Goal: Task Accomplishment & Management: Complete application form

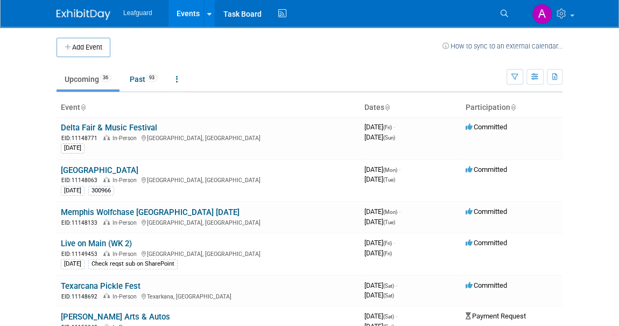
click at [93, 76] on link "Upcoming 36" at bounding box center [88, 79] width 63 height 20
click at [511, 106] on icon at bounding box center [512, 107] width 5 height 7
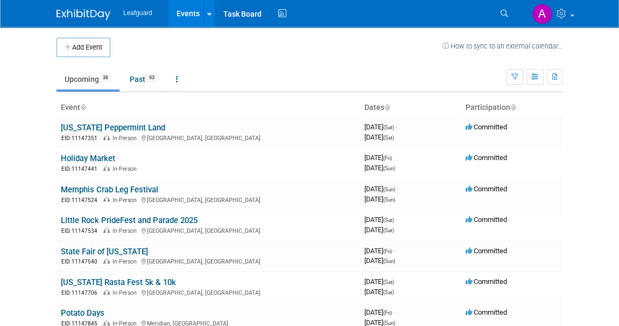
click at [511, 106] on icon at bounding box center [512, 107] width 5 height 7
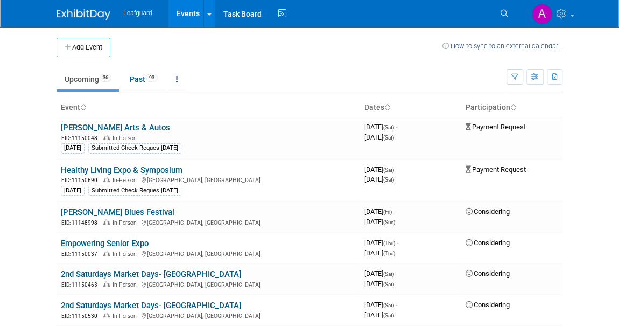
click at [387, 105] on icon at bounding box center [386, 107] width 5 height 7
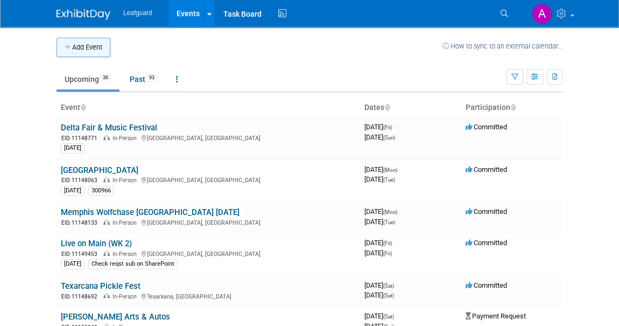
click at [82, 50] on button "Add Event" at bounding box center [84, 47] width 54 height 19
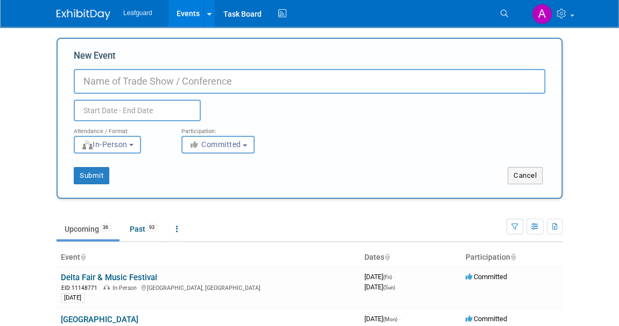
paste input "Your Network's 28th Annual Golf Outing"
type input "Your Network's 28th Annual Golf Outing"
click at [97, 112] on input "text" at bounding box center [137, 111] width 127 height 22
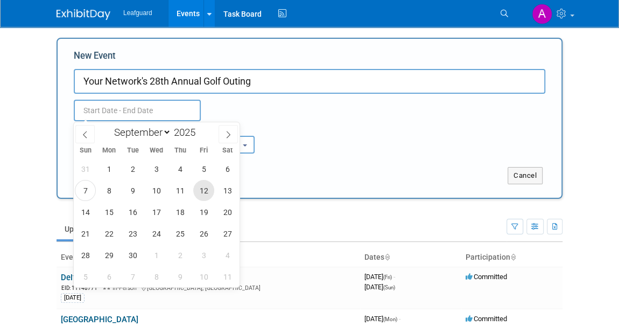
click at [208, 188] on span "12" at bounding box center [203, 190] width 21 height 21
type input "Sep 12, 2025 to Sep 12, 2025"
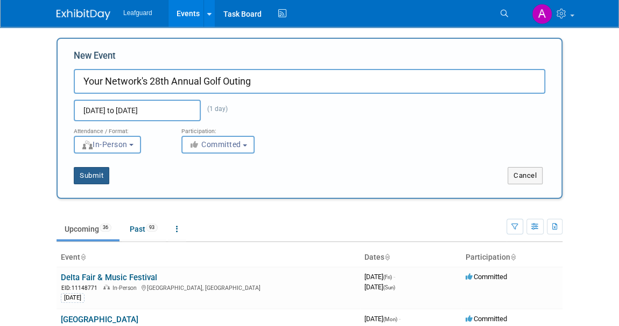
click at [87, 174] on button "Submit" at bounding box center [92, 175] width 36 height 17
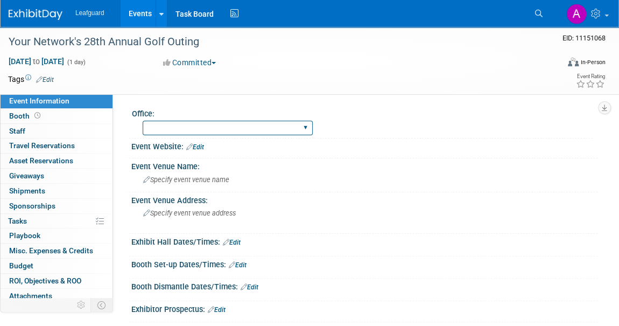
click at [213, 129] on select "Albany Arkansas Austin Birmingham Charlotte Chicago Cleveland Colorado Columbia…" at bounding box center [228, 128] width 170 height 15
select select "[GEOGRAPHIC_DATA]"
click at [143, 121] on select "Albany Arkansas Austin Birmingham Charlotte Chicago Cleveland Colorado Columbia…" at bounding box center [228, 128] width 170 height 15
click at [560, 127] on div "Albany Arkansas Austin Birmingham Charlotte Chicago Cleveland Colorado Columbia…" at bounding box center [368, 126] width 450 height 17
click at [177, 182] on span "Specify event venue name" at bounding box center [186, 179] width 86 height 8
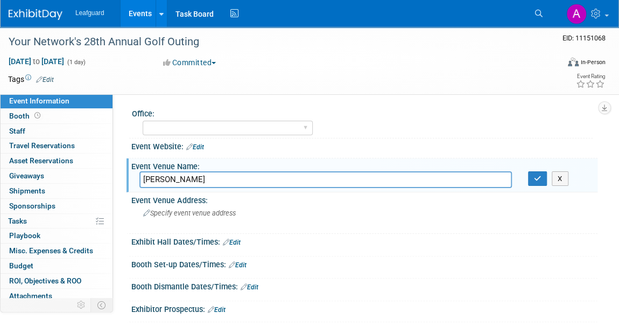
type input "Sherrill Park"
click at [162, 212] on span "Specify event venue address" at bounding box center [189, 213] width 93 height 8
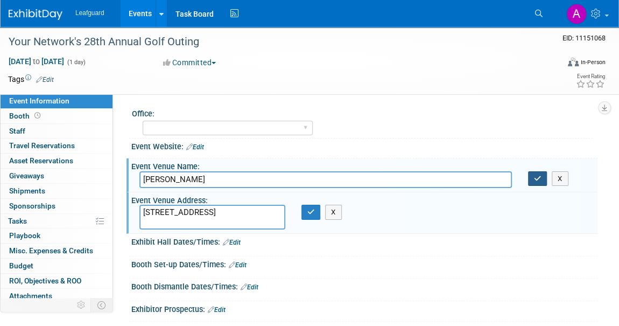
type textarea "2001 E. Lookout Drive, Richardson, TX"
click at [532, 181] on button "button" at bounding box center [537, 178] width 19 height 15
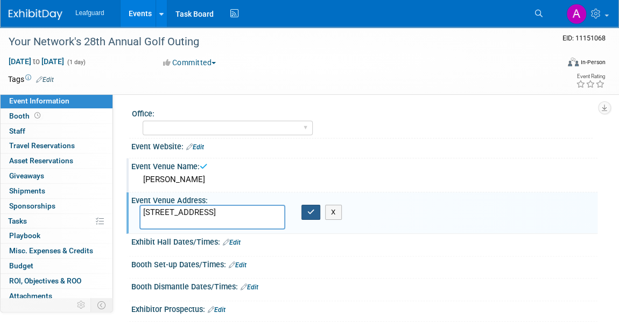
click at [314, 210] on button "button" at bounding box center [310, 211] width 19 height 15
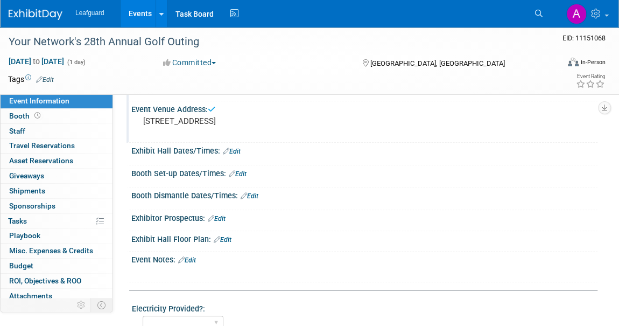
scroll to position [97, 0]
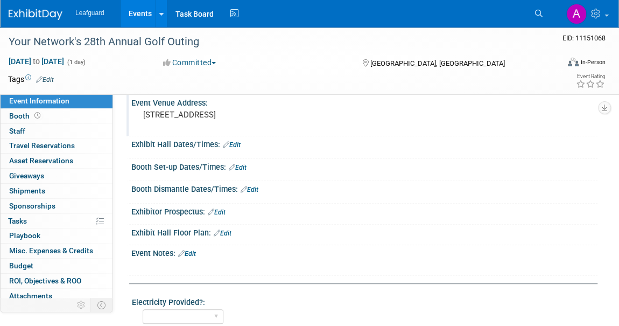
click at [235, 142] on link "Edit" at bounding box center [232, 145] width 18 height 8
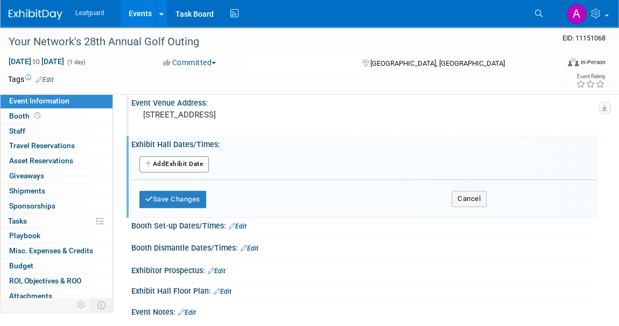
click at [167, 156] on button "Add Another Exhibit Date" at bounding box center [173, 164] width 69 height 16
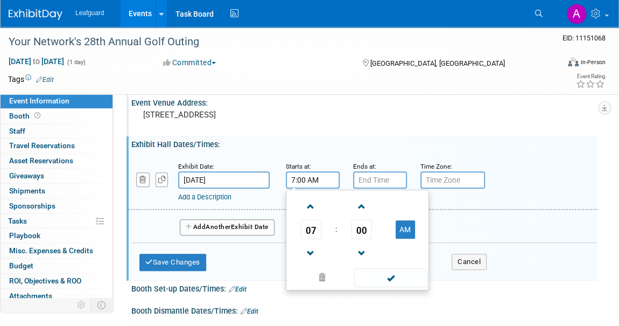
click at [300, 180] on input "7:00 AM" at bounding box center [313, 179] width 54 height 17
click at [308, 204] on span at bounding box center [310, 206] width 19 height 19
click at [308, 248] on span at bounding box center [310, 253] width 19 height 19
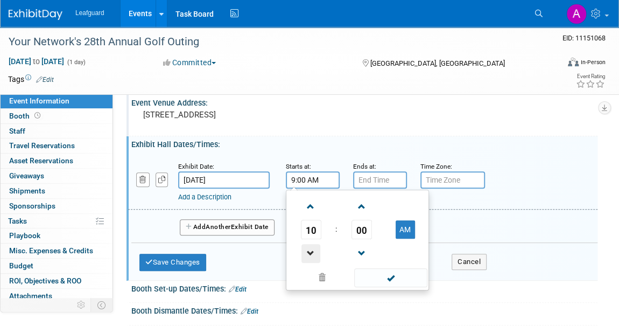
click at [308, 248] on span at bounding box center [310, 253] width 19 height 19
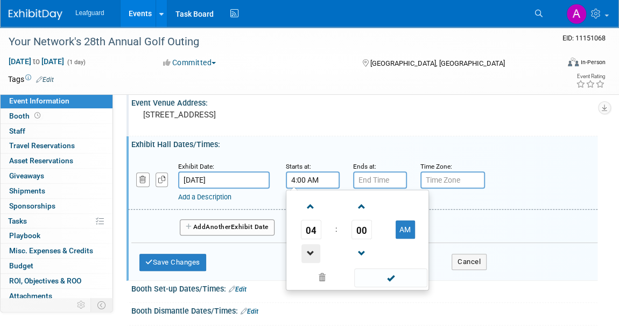
click at [308, 248] on span at bounding box center [310, 253] width 19 height 19
click at [410, 222] on button "AM" at bounding box center [405, 229] width 19 height 18
type input "1:00 PM"
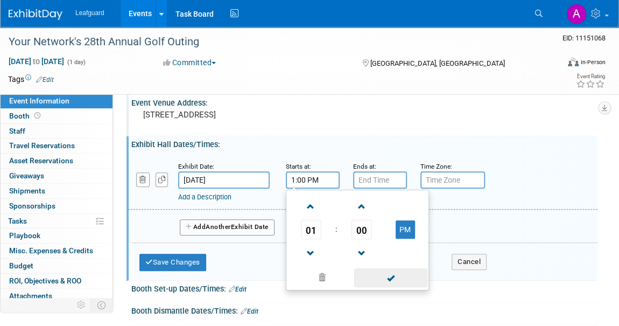
click at [394, 273] on span at bounding box center [390, 277] width 73 height 19
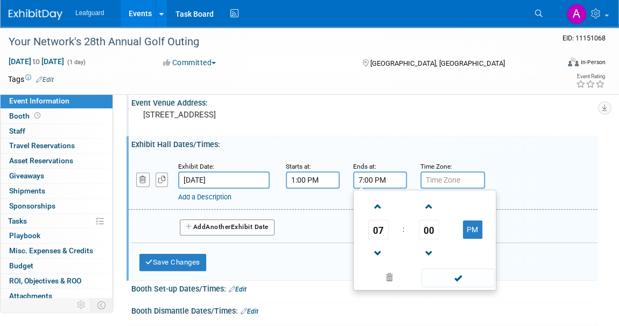
click at [371, 182] on input "7:00 PM" at bounding box center [380, 179] width 54 height 17
click at [375, 245] on span at bounding box center [378, 253] width 19 height 19
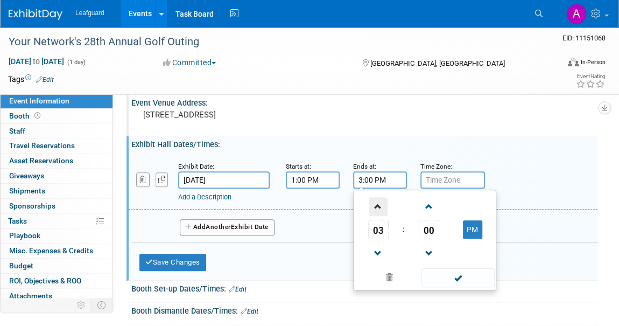
click at [372, 202] on span at bounding box center [378, 206] width 19 height 19
click at [471, 224] on button "PM" at bounding box center [472, 229] width 19 height 18
click at [471, 224] on button "AM" at bounding box center [472, 229] width 19 height 18
type input "5:00 PM"
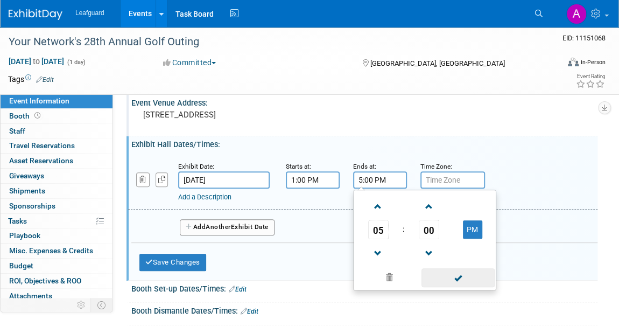
click at [449, 284] on span at bounding box center [457, 277] width 73 height 19
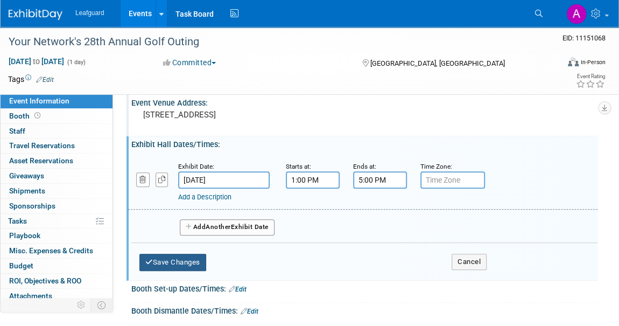
click at [165, 258] on button "Save Changes" at bounding box center [172, 261] width 67 height 17
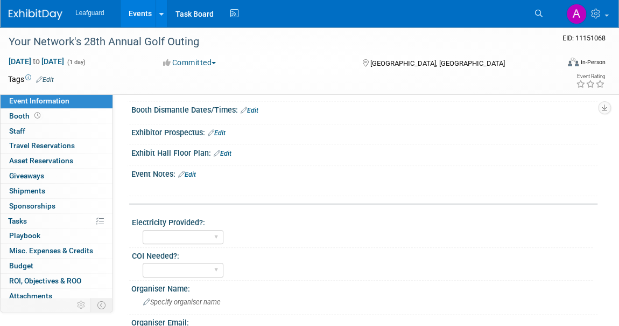
scroll to position [195, 0]
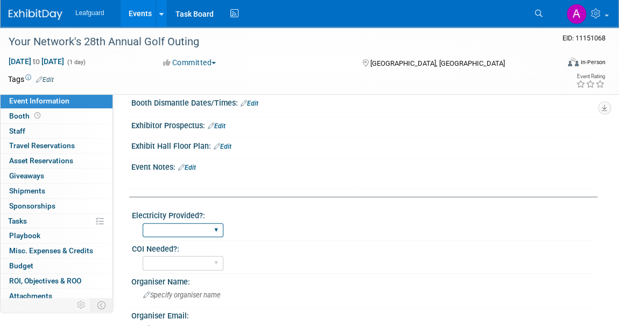
click at [196, 225] on select "Yes No" at bounding box center [183, 230] width 81 height 15
select select "No"
click at [143, 223] on select "Yes No" at bounding box center [183, 230] width 81 height 15
click at [188, 262] on select "Yes No" at bounding box center [183, 263] width 81 height 15
select select "No"
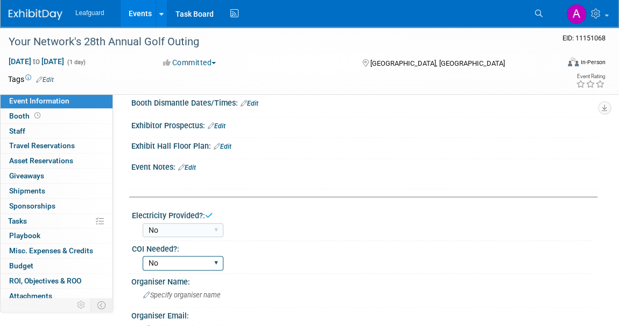
click at [143, 256] on select "Yes No" at bounding box center [183, 263] width 81 height 15
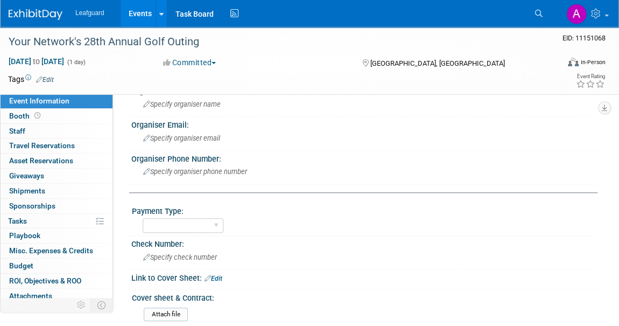
scroll to position [440, 0]
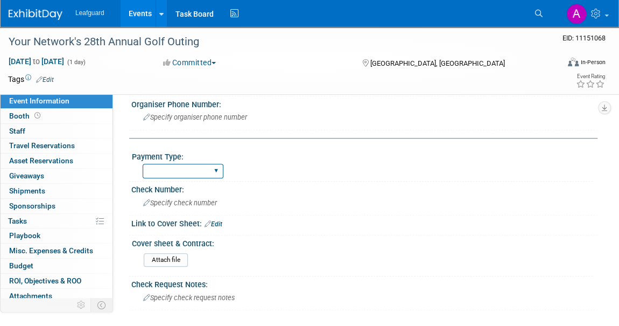
click at [205, 166] on select "Cash/Expense Check Credit Card Free" at bounding box center [183, 171] width 81 height 15
select select "Credit Card"
click at [143, 164] on select "Cash/Expense Check Credit Card Free" at bounding box center [183, 171] width 81 height 15
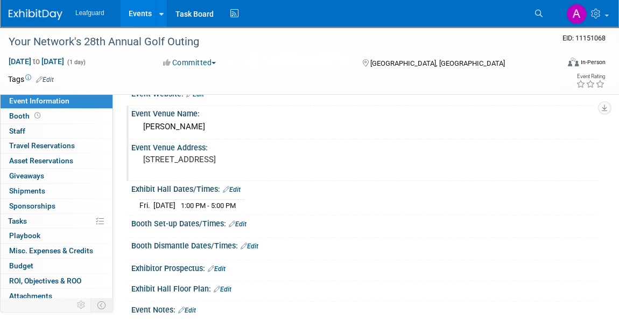
scroll to position [0, 0]
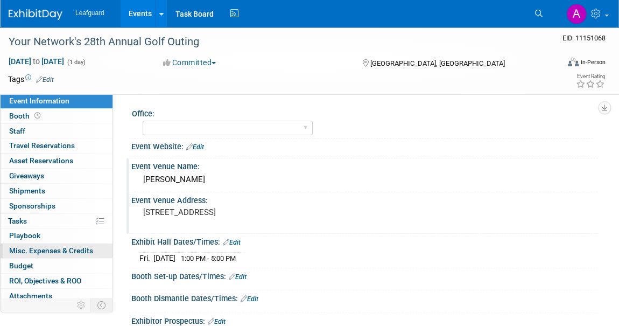
click at [39, 248] on span "Misc. Expenses & Credits 0" at bounding box center [51, 250] width 84 height 9
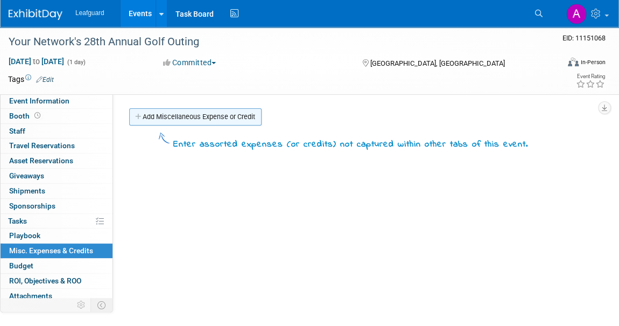
click at [191, 120] on link "Add Miscellaneous Expense or Credit" at bounding box center [195, 116] width 132 height 17
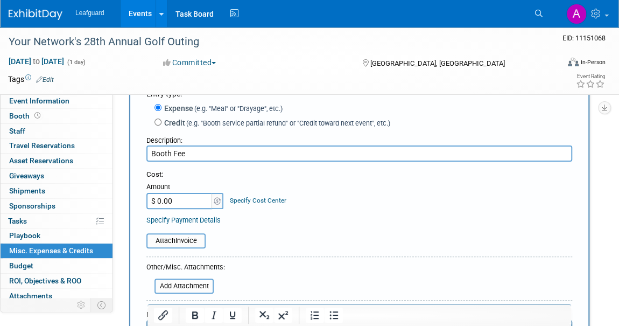
scroll to position [146, 0]
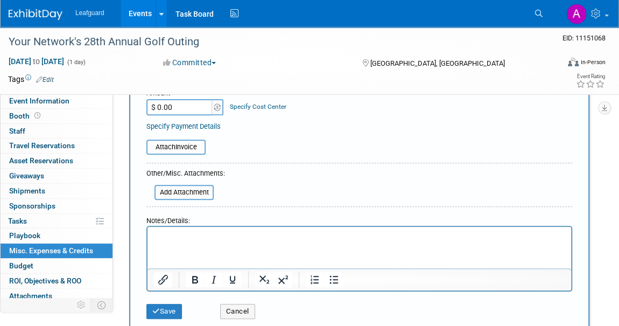
type input "Booth Fee"
click at [158, 104] on input "$ 0.00" at bounding box center [179, 107] width 67 height 16
type input "$ 350.00"
click at [166, 306] on button "Save" at bounding box center [164, 311] width 36 height 15
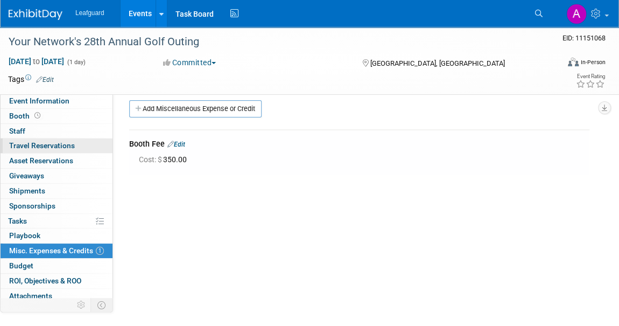
scroll to position [0, 0]
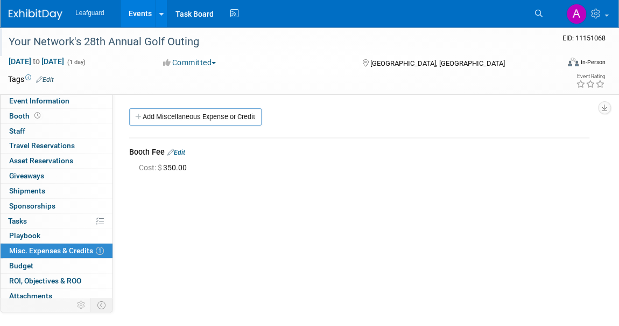
click at [79, 34] on div "Your Network's 28th Annual Golf Outing" at bounding box center [276, 41] width 542 height 19
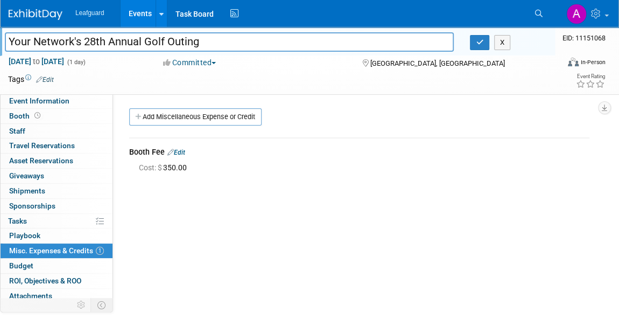
drag, startPoint x: 203, startPoint y: 40, endPoint x: 0, endPoint y: 48, distance: 203.1
click at [0, 48] on div "Your Network's 28th Annual Golf Outing" at bounding box center [229, 43] width 465 height 16
click at [33, 97] on span "Event Information" at bounding box center [39, 100] width 60 height 9
select select "[GEOGRAPHIC_DATA]"
select select "No"
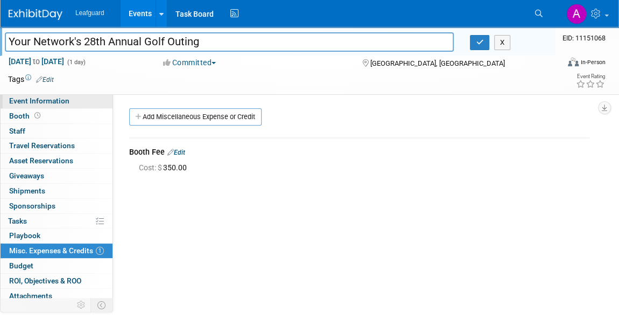
select select "No"
select select "Credit Card"
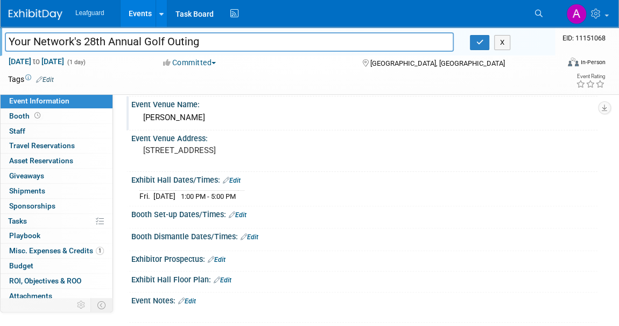
scroll to position [48, 0]
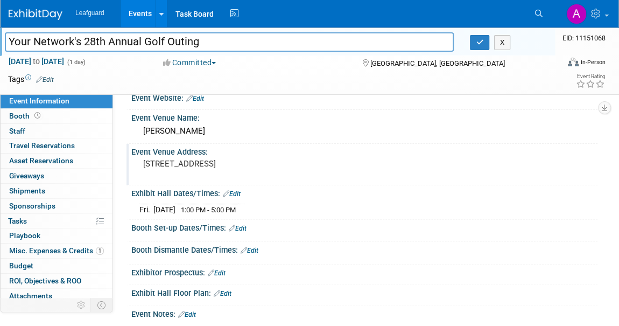
drag, startPoint x: 142, startPoint y: 160, endPoint x: 293, endPoint y: 158, distance: 151.2
click at [293, 158] on div "2001 E. Lookout Drive, Richardson, TX" at bounding box center [228, 168] width 178 height 25
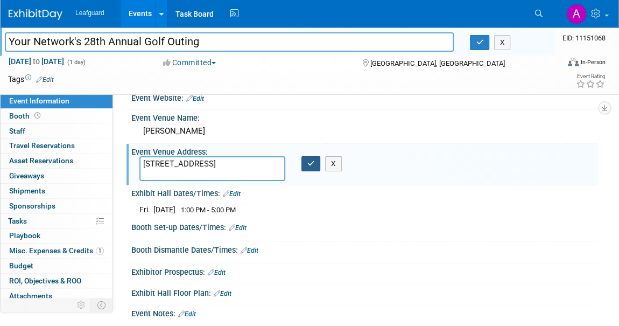
click at [308, 160] on icon "button" at bounding box center [311, 163] width 8 height 7
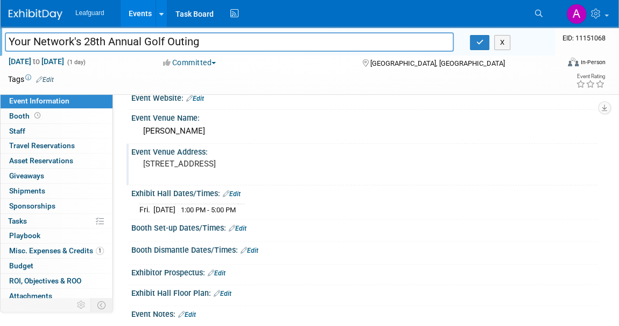
click at [281, 163] on pre "2001 E. Lookout Drive, Richardson, TX" at bounding box center [228, 164] width 171 height 10
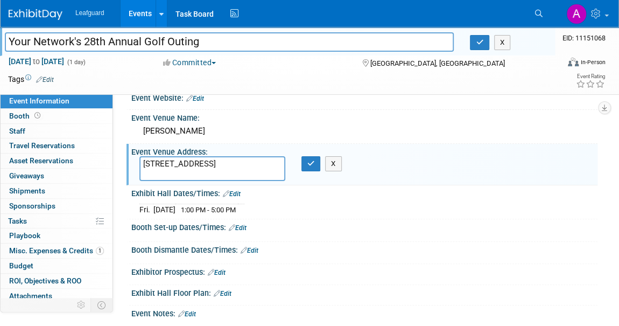
drag, startPoint x: 280, startPoint y: 161, endPoint x: 125, endPoint y: 167, distance: 154.6
click at [125, 167] on div "Office: Albany Arkansas Austin Birmingham Charlotte Chicago Cleveland Colorado …" at bounding box center [355, 156] width 484 height 222
click at [204, 208] on span "1:00 PM - 5:00 PM" at bounding box center [208, 210] width 55 height 8
click at [208, 208] on span "1:00 PM - 5:00 PM" at bounding box center [208, 210] width 55 height 8
click at [236, 206] on span "1:00 PM - 5:00 PM" at bounding box center [208, 210] width 55 height 8
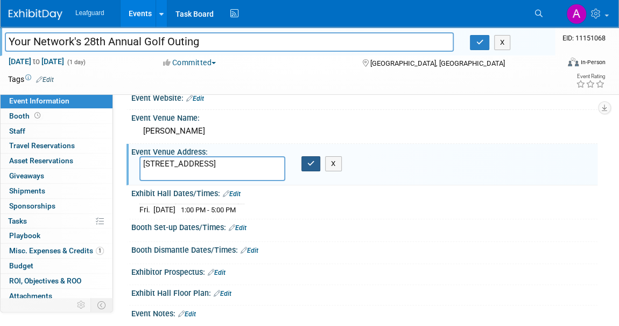
click at [313, 160] on icon "button" at bounding box center [311, 163] width 8 height 7
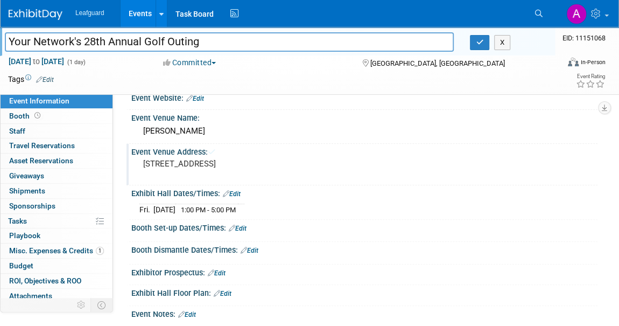
click at [201, 204] on td "1:00 PM - 5:00 PM" at bounding box center [206, 208] width 62 height 11
click at [209, 208] on span "1:00 PM - 5:00 PM" at bounding box center [208, 210] width 55 height 8
click at [203, 208] on span "1:00 PM - 5:00 PM" at bounding box center [208, 210] width 55 height 8
click at [236, 209] on span "1:00 PM - 5:00 PM" at bounding box center [208, 210] width 55 height 8
click at [281, 206] on div "Fri. Sep 12, 2025 1:00 PM - 5:00 PM" at bounding box center [364, 208] width 450 height 15
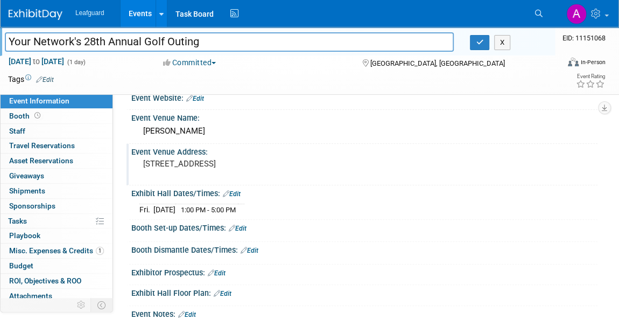
click at [281, 220] on div "Booth Set-up Dates/Times: Edit" at bounding box center [364, 227] width 466 height 14
click at [175, 213] on td "Sep 12, 2025" at bounding box center [164, 208] width 22 height 11
click at [237, 192] on link "Edit" at bounding box center [232, 194] width 18 height 8
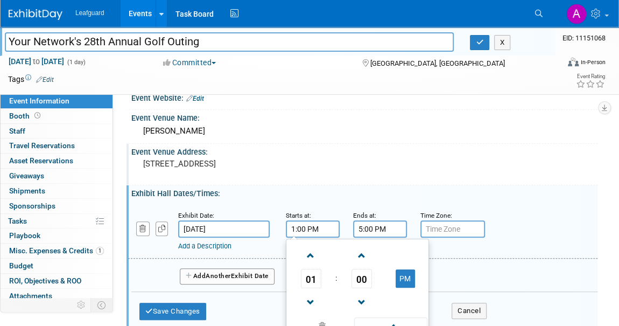
click at [308, 233] on input "1:00 PM" at bounding box center [313, 228] width 54 height 17
click at [306, 297] on span at bounding box center [310, 302] width 19 height 19
click at [390, 323] on span at bounding box center [390, 326] width 73 height 19
click at [294, 227] on input "11:00 AM" at bounding box center [313, 228] width 54 height 17
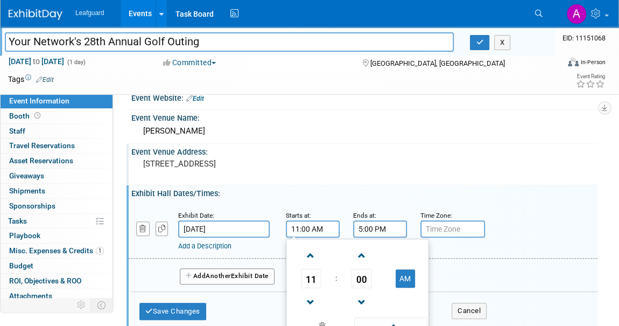
click at [298, 228] on input "11:00 AM" at bounding box center [313, 228] width 54 height 17
click at [308, 295] on span at bounding box center [310, 302] width 19 height 19
type input "10:00 AM"
click at [391, 321] on span at bounding box center [390, 326] width 73 height 19
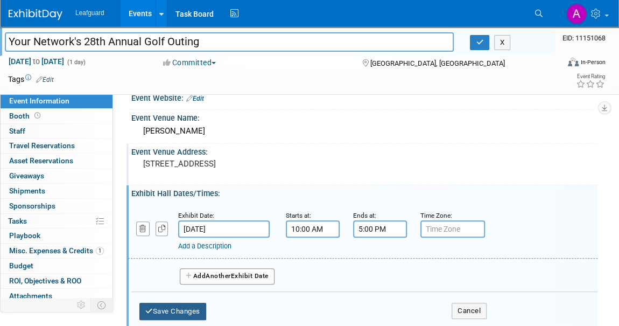
click at [159, 305] on button "Save Changes" at bounding box center [172, 310] width 67 height 17
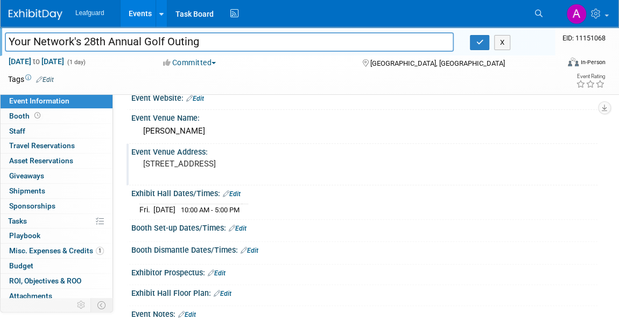
drag, startPoint x: 206, startPoint y: 41, endPoint x: 0, endPoint y: 39, distance: 205.6
click at [0, 39] on div "Your Network's 28th Annual Golf Outing" at bounding box center [229, 43] width 465 height 16
click at [480, 44] on icon "button" at bounding box center [480, 42] width 8 height 7
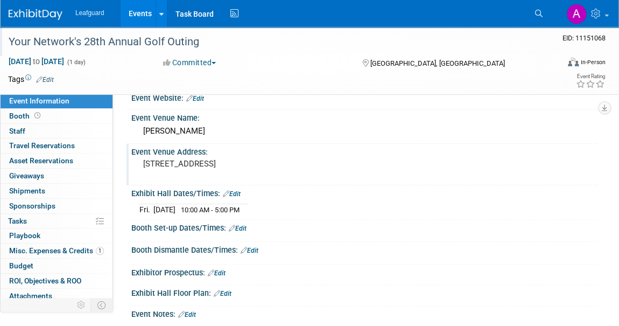
drag, startPoint x: 284, startPoint y: 158, endPoint x: 139, endPoint y: 162, distance: 144.8
click at [139, 162] on div "2001 E. Lookout Drive, Richardson, TX" at bounding box center [228, 168] width 178 height 25
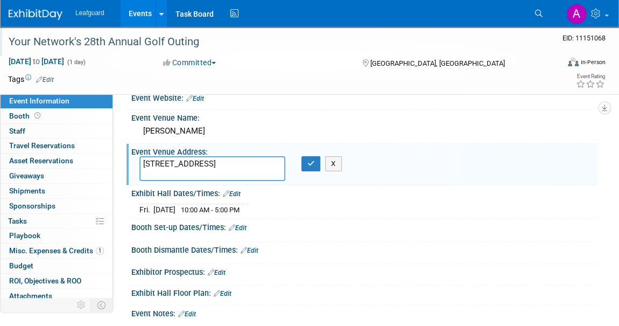
drag, startPoint x: 149, startPoint y: 159, endPoint x: 141, endPoint y: 159, distance: 8.1
click at [141, 159] on textarea "2001 E. Lookout Drive, Richardson, TX" at bounding box center [212, 168] width 146 height 25
drag, startPoint x: 141, startPoint y: 160, endPoint x: 276, endPoint y: 158, distance: 134.5
click at [274, 158] on textarea "2001 E. Lookout Drive, Richardson, TX" at bounding box center [212, 168] width 146 height 25
click at [282, 159] on textarea "2001 E. Lookout Drive, Richardson, TX" at bounding box center [212, 168] width 146 height 25
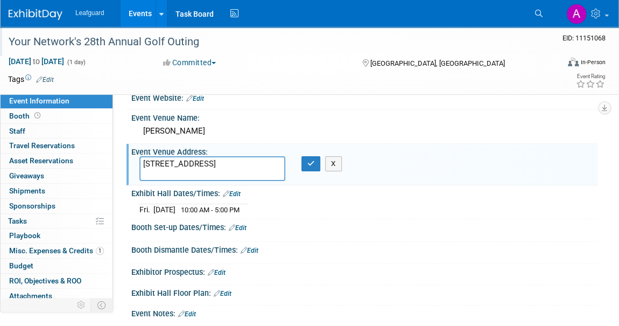
click at [282, 159] on textarea "2001 E. Lookout Drive, Richardson, TX" at bounding box center [212, 168] width 146 height 25
click at [305, 163] on button "button" at bounding box center [310, 163] width 19 height 15
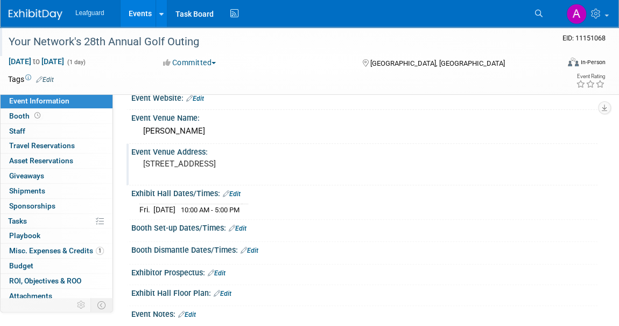
click at [41, 16] on img at bounding box center [36, 14] width 54 height 11
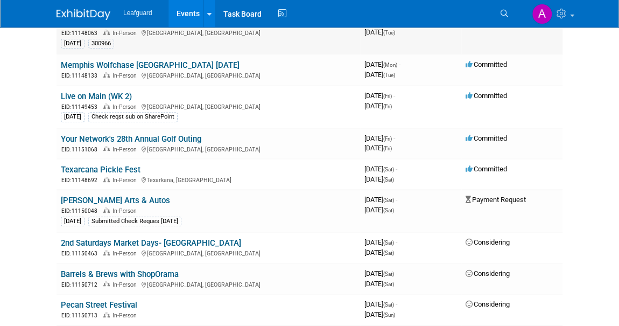
scroll to position [195, 0]
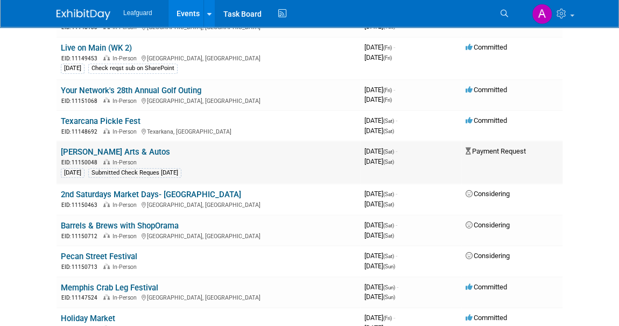
click at [106, 147] on link "[PERSON_NAME] Arts & Autos" at bounding box center [115, 152] width 109 height 10
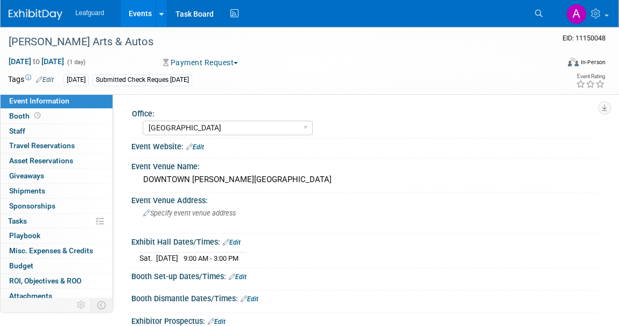
select select "[GEOGRAPHIC_DATA]"
select select "No"
select select "Credit Card"
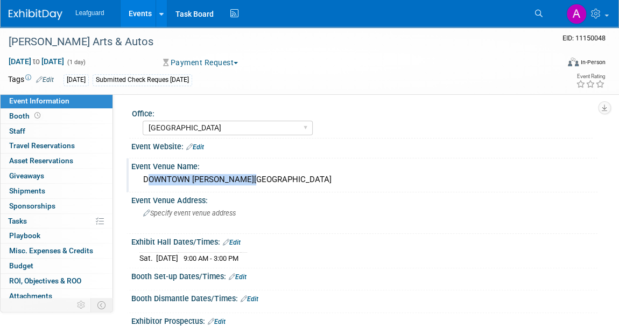
drag, startPoint x: 263, startPoint y: 179, endPoint x: 142, endPoint y: 184, distance: 121.7
click at [142, 184] on div "DOWNTOWN [PERSON_NAME][GEOGRAPHIC_DATA]" at bounding box center [364, 179] width 450 height 17
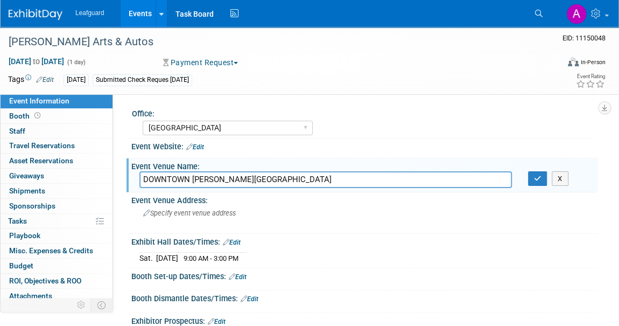
drag, startPoint x: 160, startPoint y: 178, endPoint x: 330, endPoint y: 184, distance: 169.6
click at [330, 184] on input "DOWNTOWN [PERSON_NAME][GEOGRAPHIC_DATA]" at bounding box center [325, 179] width 372 height 17
drag, startPoint x: 292, startPoint y: 177, endPoint x: 142, endPoint y: 179, distance: 150.2
click at [142, 179] on input "DOWNTOWN [PERSON_NAME][GEOGRAPHIC_DATA]" at bounding box center [325, 179] width 372 height 17
click at [535, 178] on icon "button" at bounding box center [538, 178] width 8 height 7
